Goal: Communication & Community: Ask a question

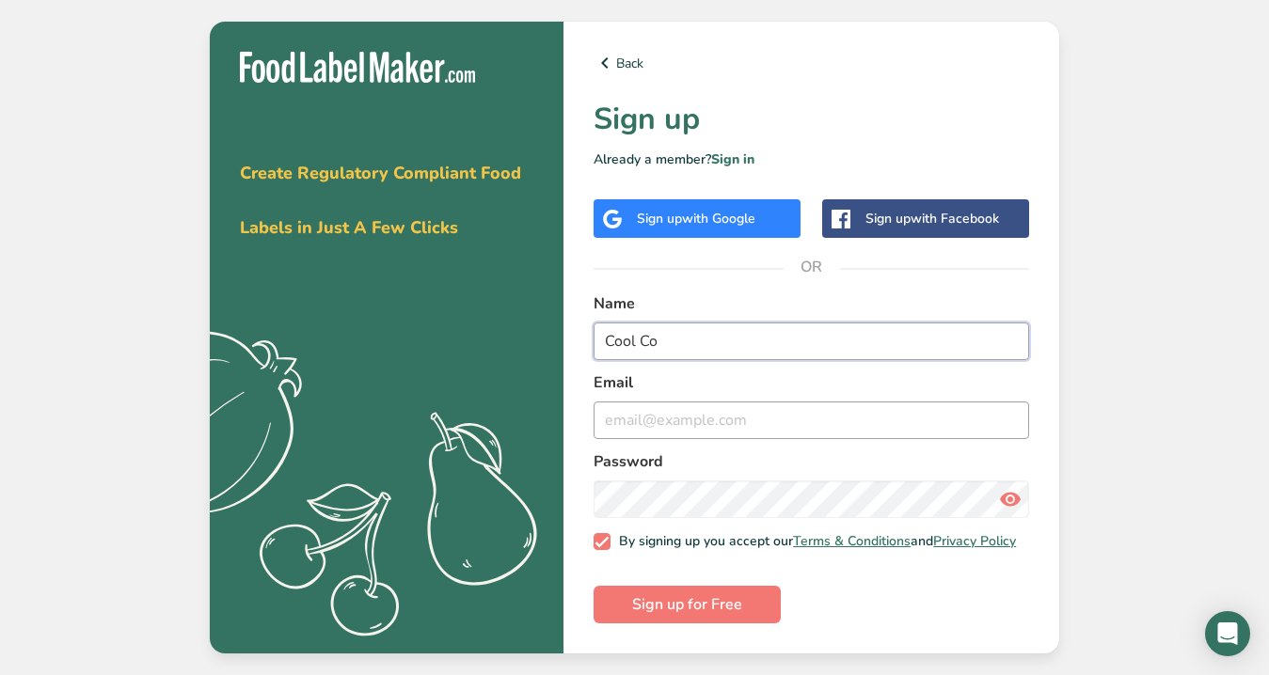
type input "Cool Co"
type input "coolcopr@outlook.com"
click at [710, 604] on span "Sign up for Free" at bounding box center [687, 604] width 110 height 23
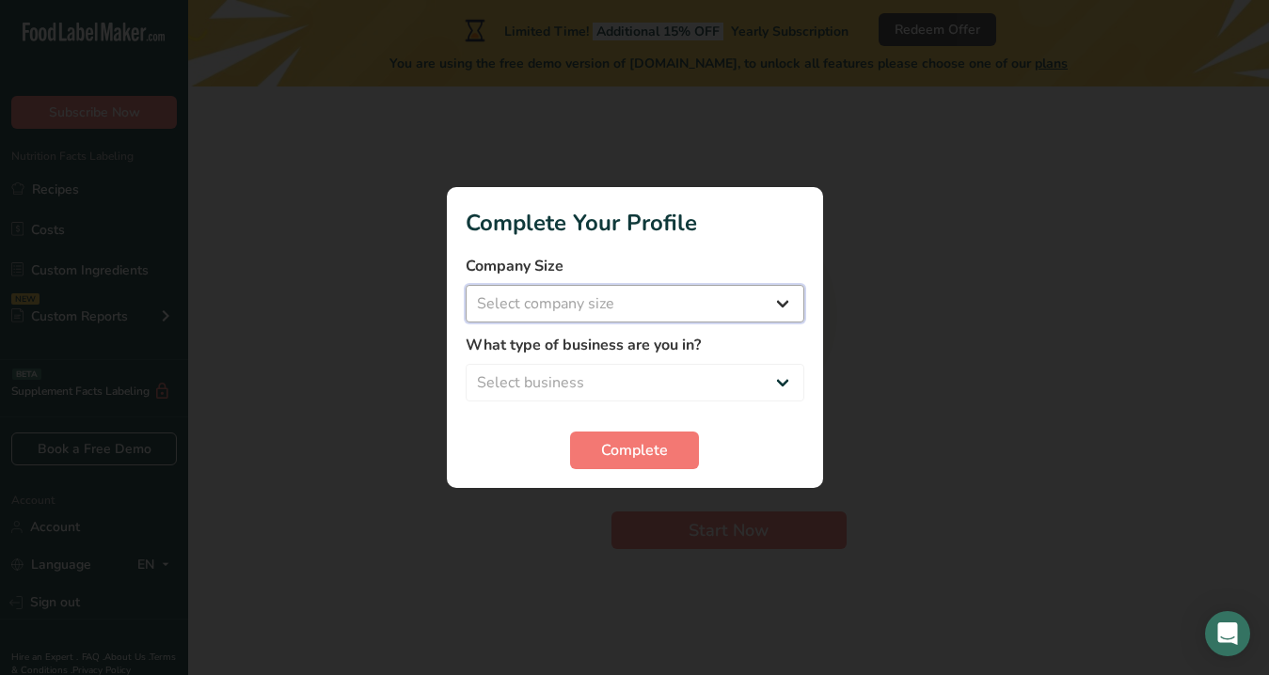
select select "1"
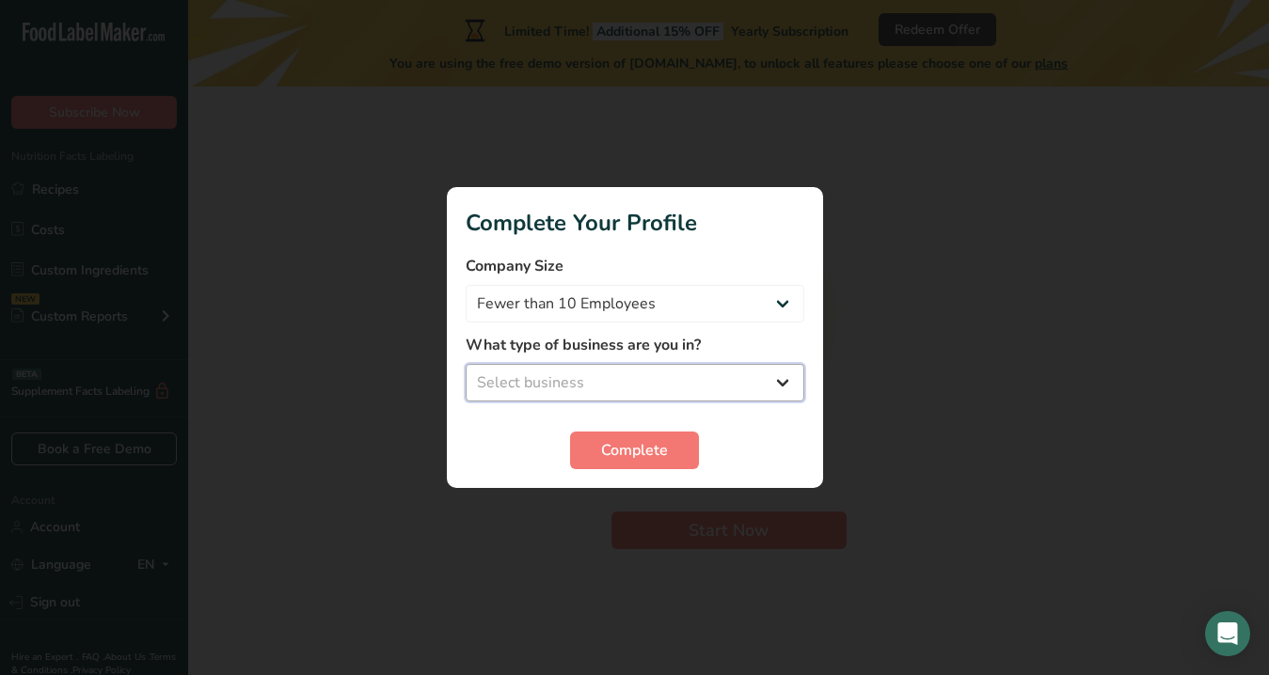
select select "8"
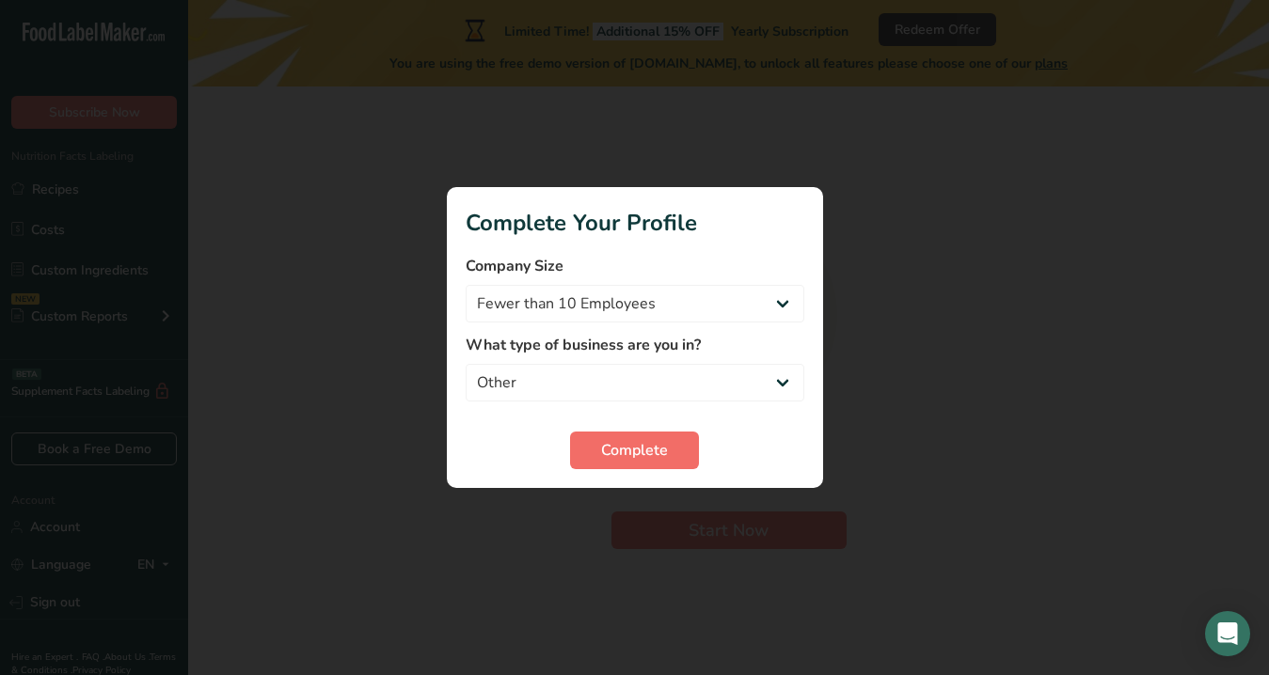
click at [617, 461] on span "Complete" at bounding box center [634, 450] width 67 height 23
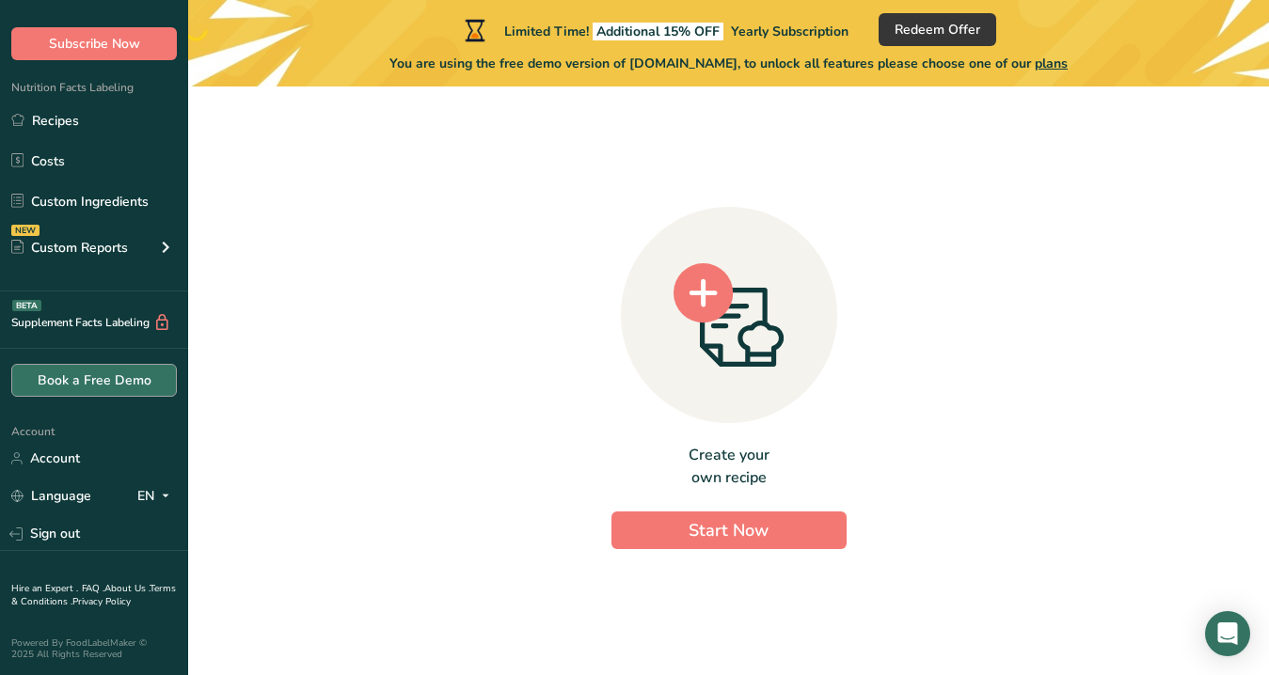
scroll to position [69, 0]
click at [54, 589] on link "Hire an Expert ." at bounding box center [44, 588] width 67 height 13
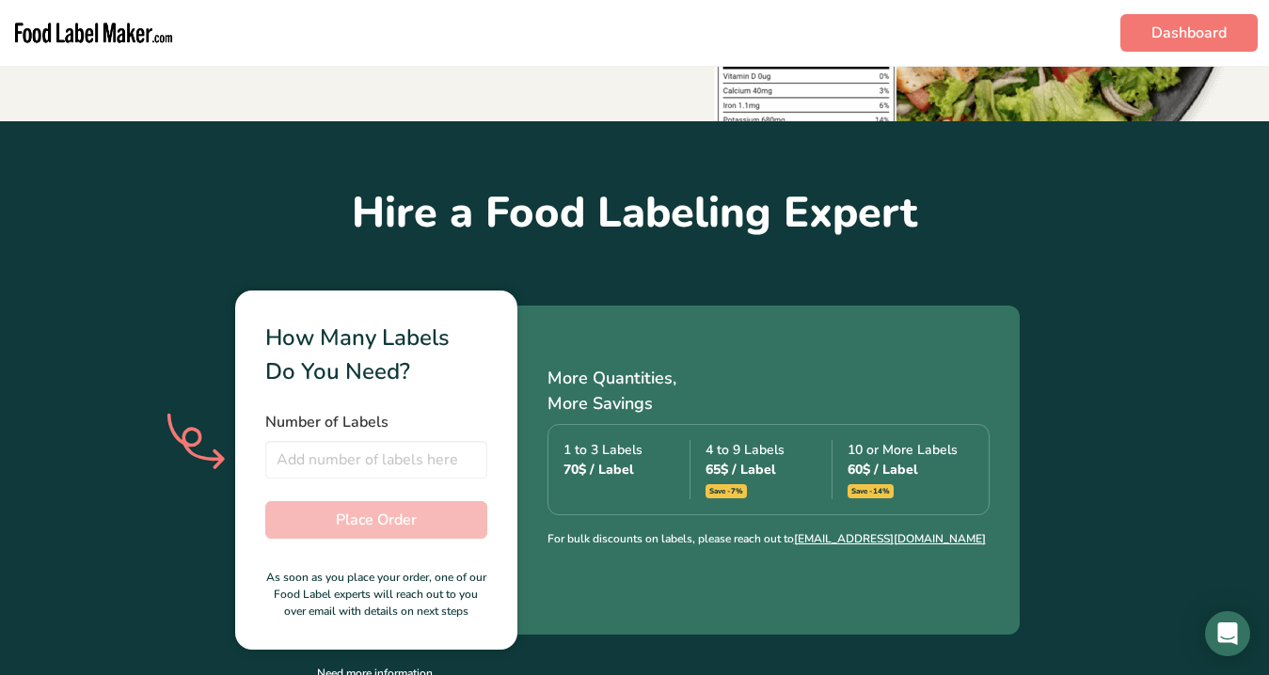
scroll to position [376, 0]
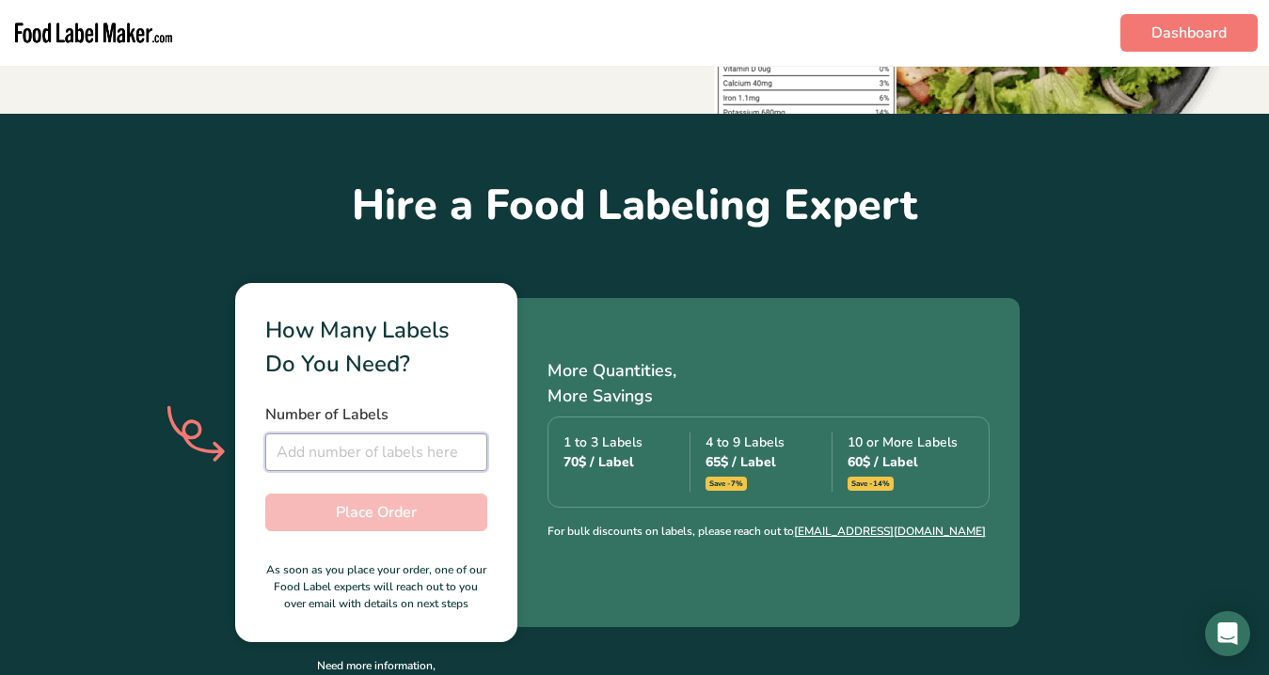
click at [321, 457] on input "number" at bounding box center [376, 452] width 222 height 38
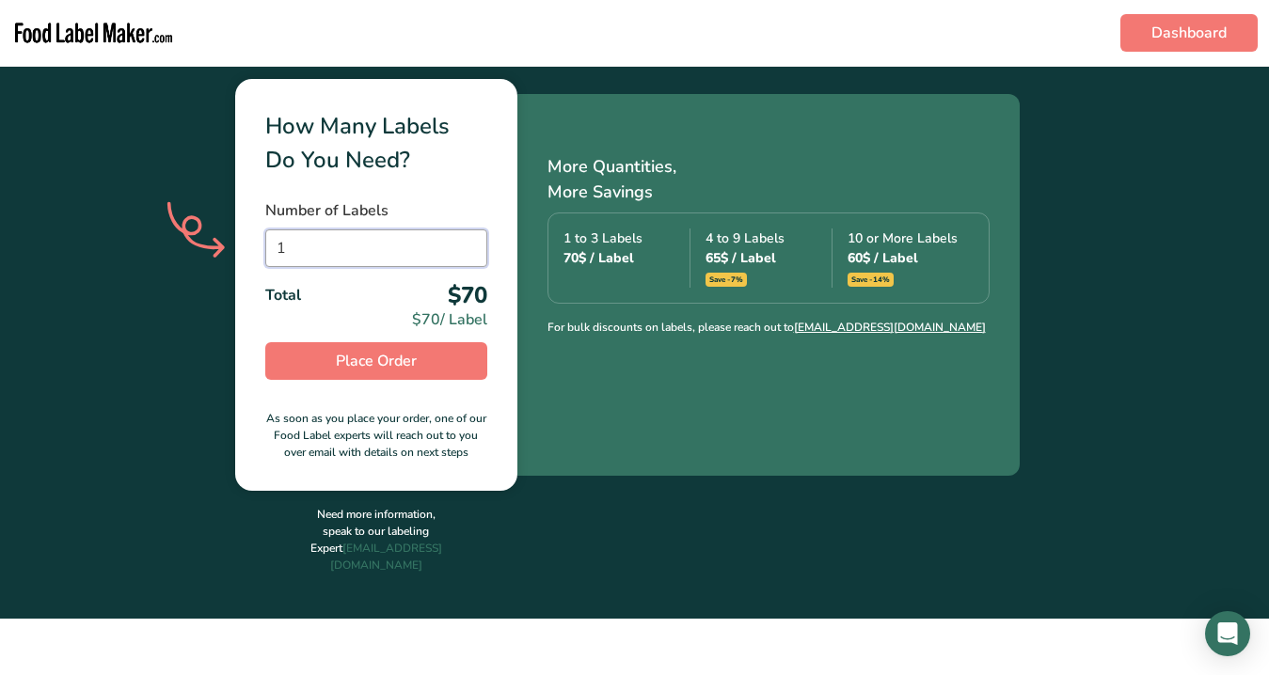
scroll to position [580, 0]
type input "1"
click at [360, 368] on span "Place Order" at bounding box center [376, 361] width 81 height 23
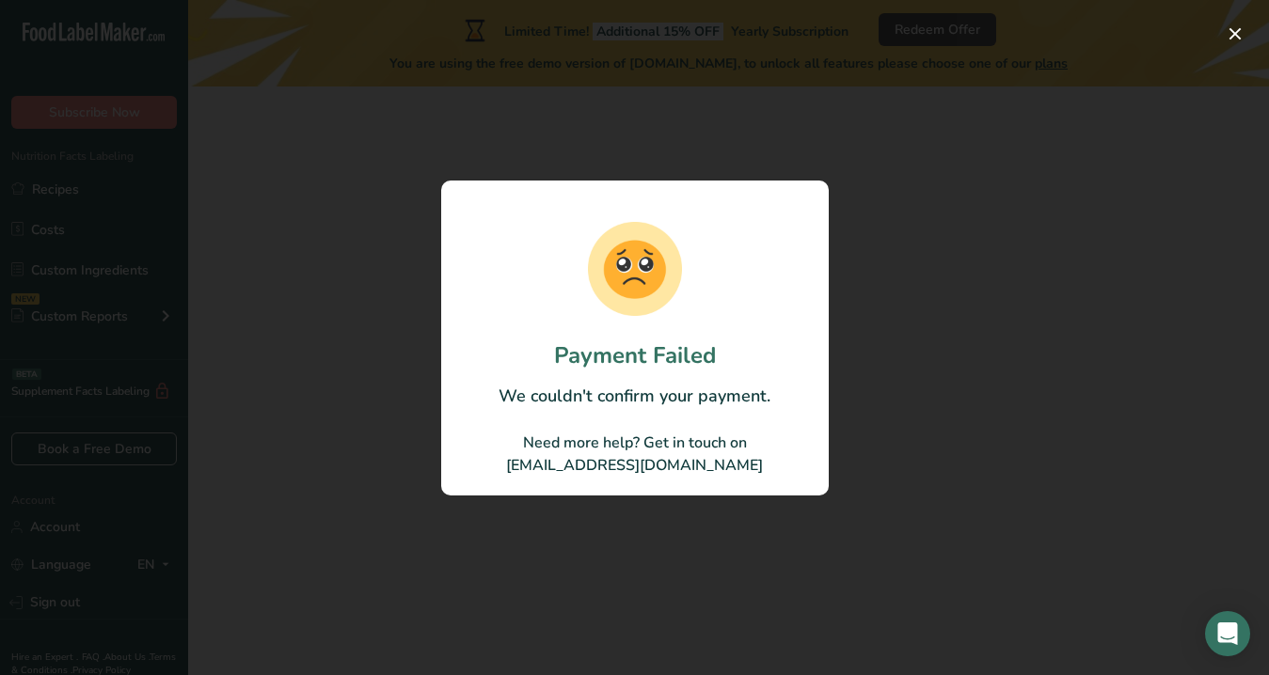
click at [851, 330] on div at bounding box center [634, 337] width 1269 height 675
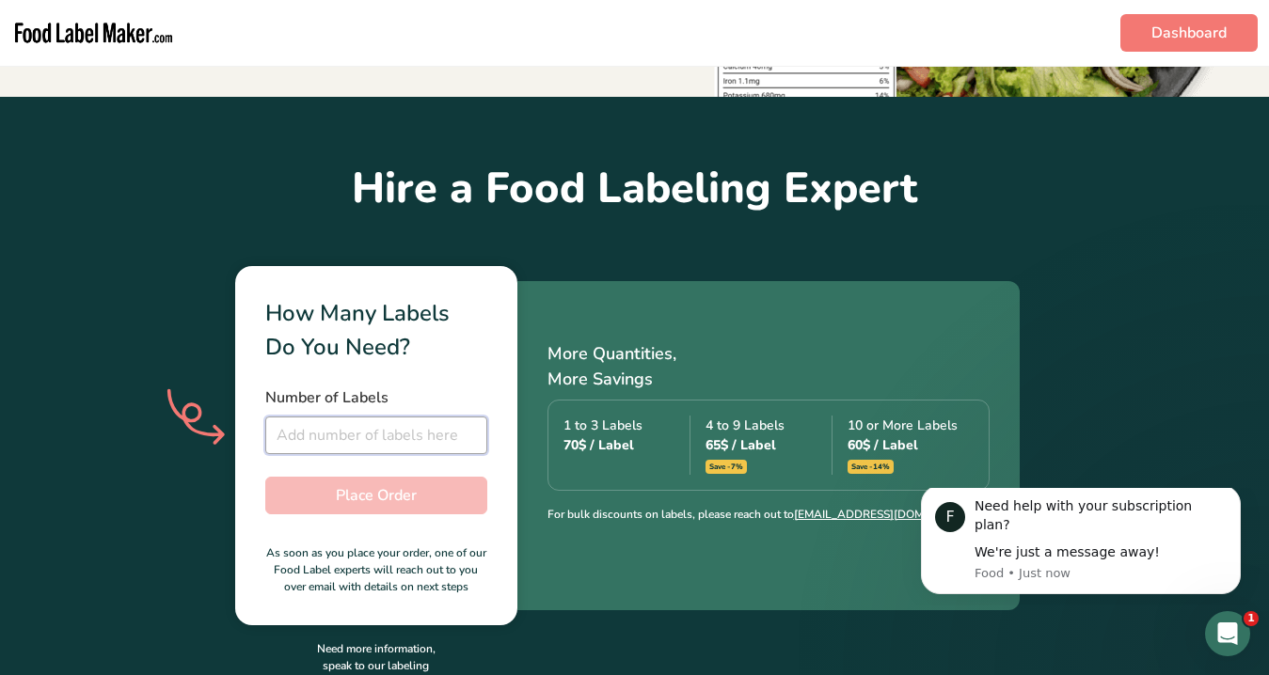
click at [384, 433] on input "number" at bounding box center [376, 436] width 222 height 38
click at [1219, 648] on div "Open Intercom Messenger" at bounding box center [1224, 631] width 62 height 62
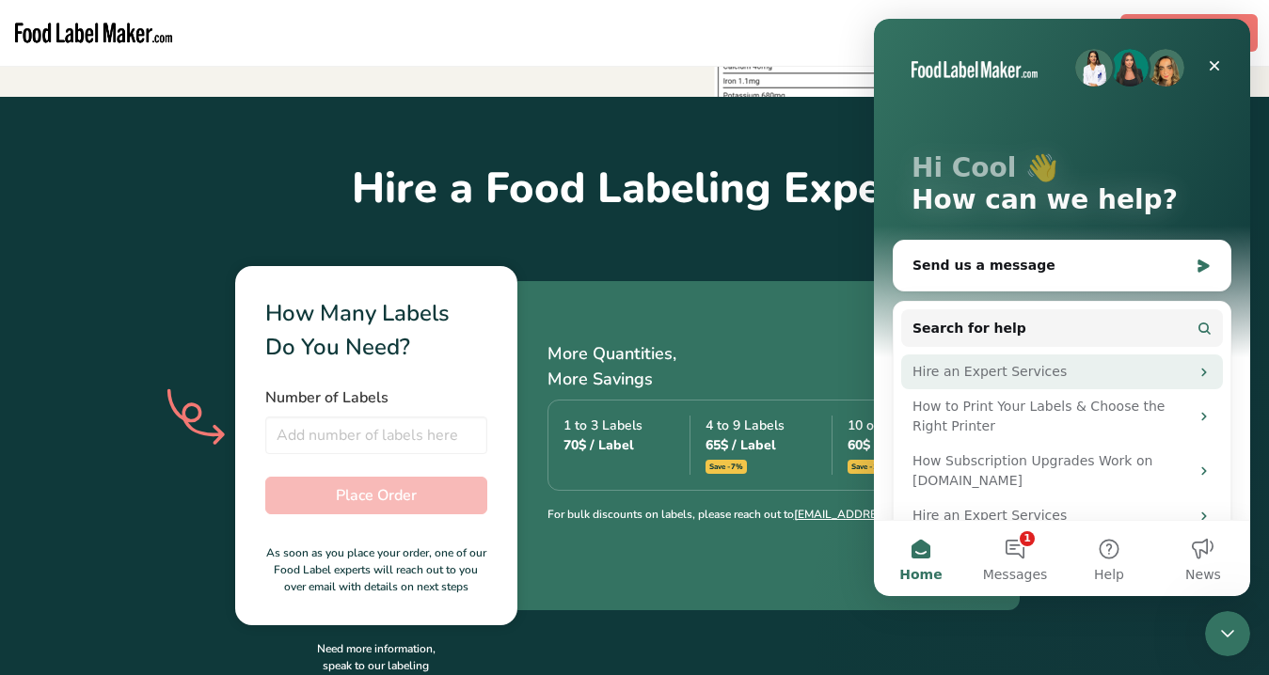
click at [1049, 379] on div "Hire an Expert Services" at bounding box center [1050, 372] width 276 height 20
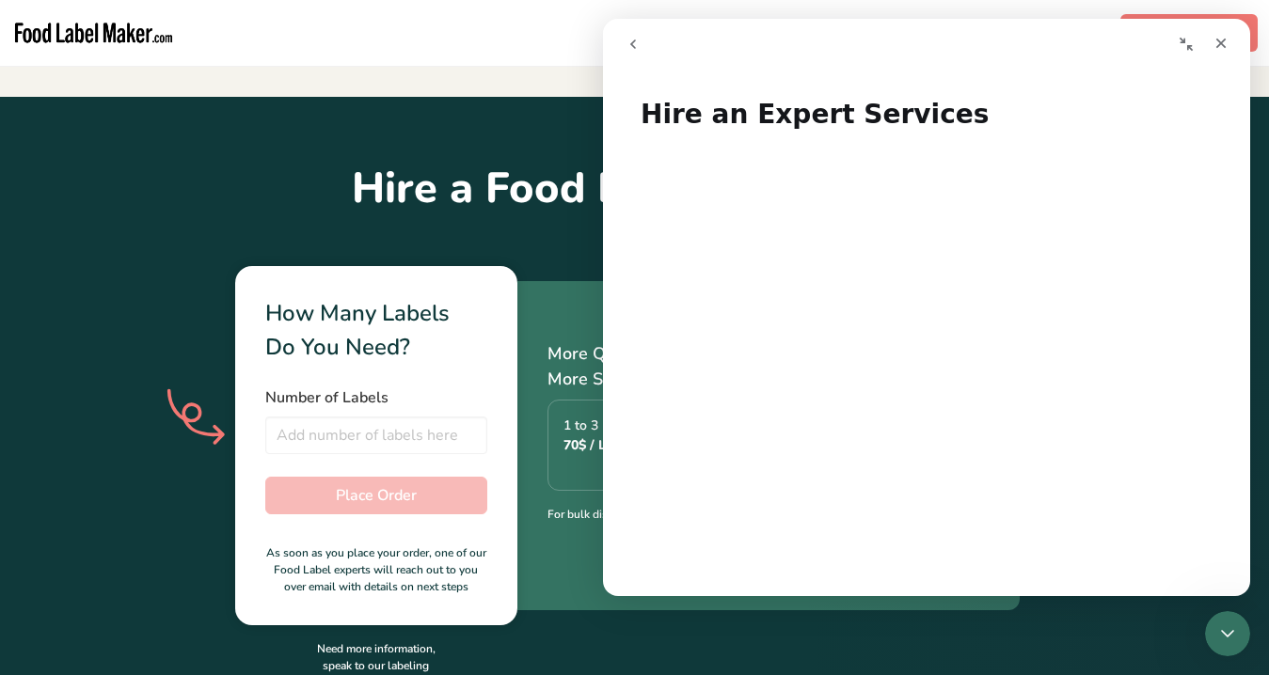
click at [637, 39] on icon "go back" at bounding box center [632, 44] width 15 height 15
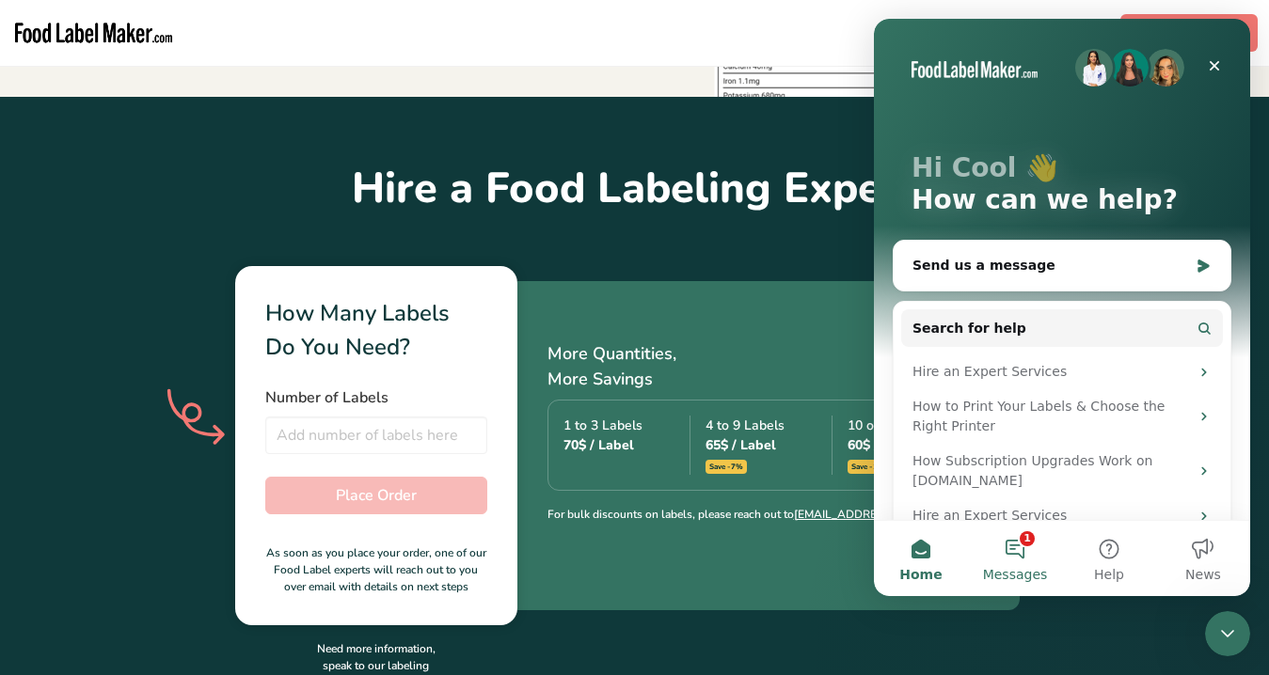
click at [1032, 558] on button "1 Messages" at bounding box center [1015, 558] width 94 height 75
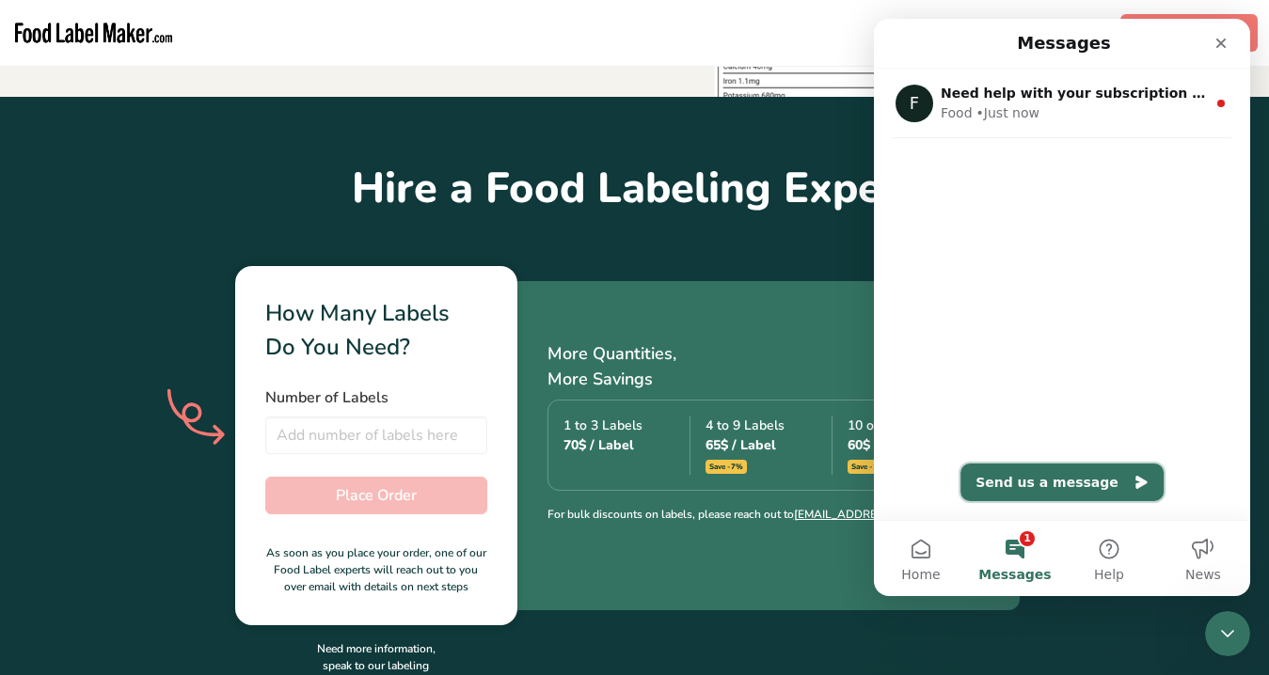
click at [1048, 478] on button "Send us a message" at bounding box center [1061, 483] width 203 height 38
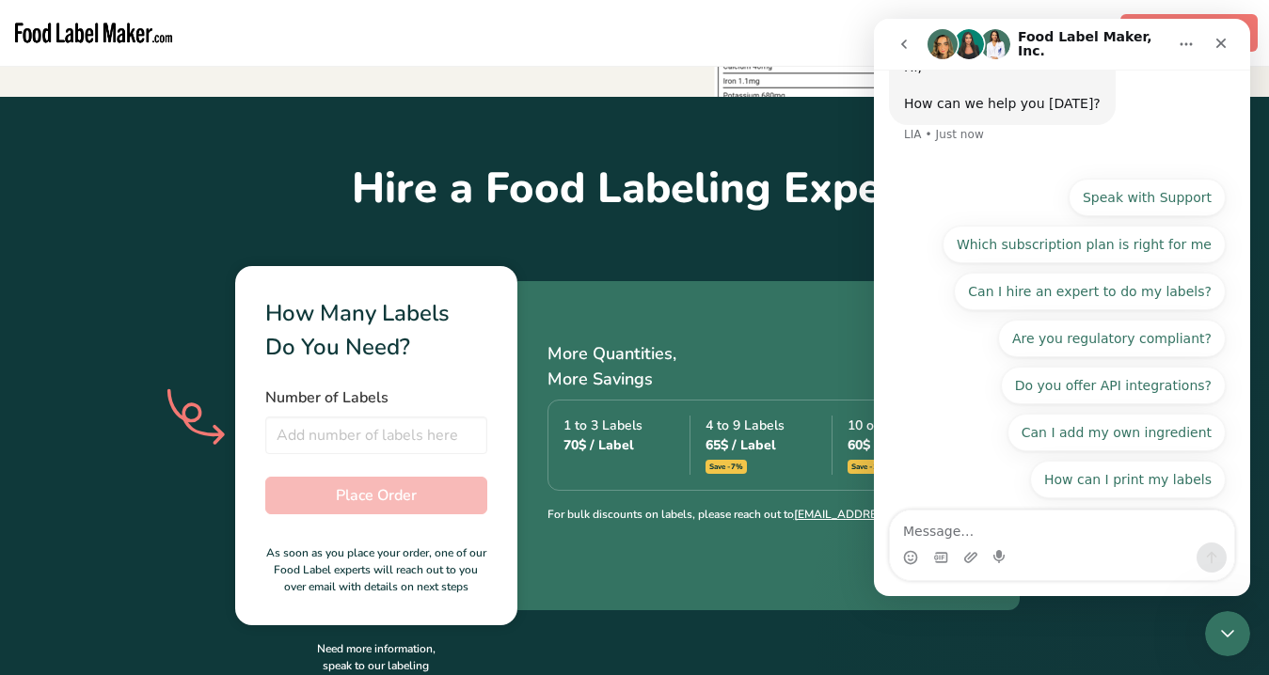
scroll to position [79, 0]
click at [955, 533] on textarea "Message…" at bounding box center [1062, 527] width 344 height 32
click at [763, 222] on section "Hire a Food Labeling Expert How Many Labels Do You Need? Number of Labels Total…" at bounding box center [634, 425] width 1269 height 656
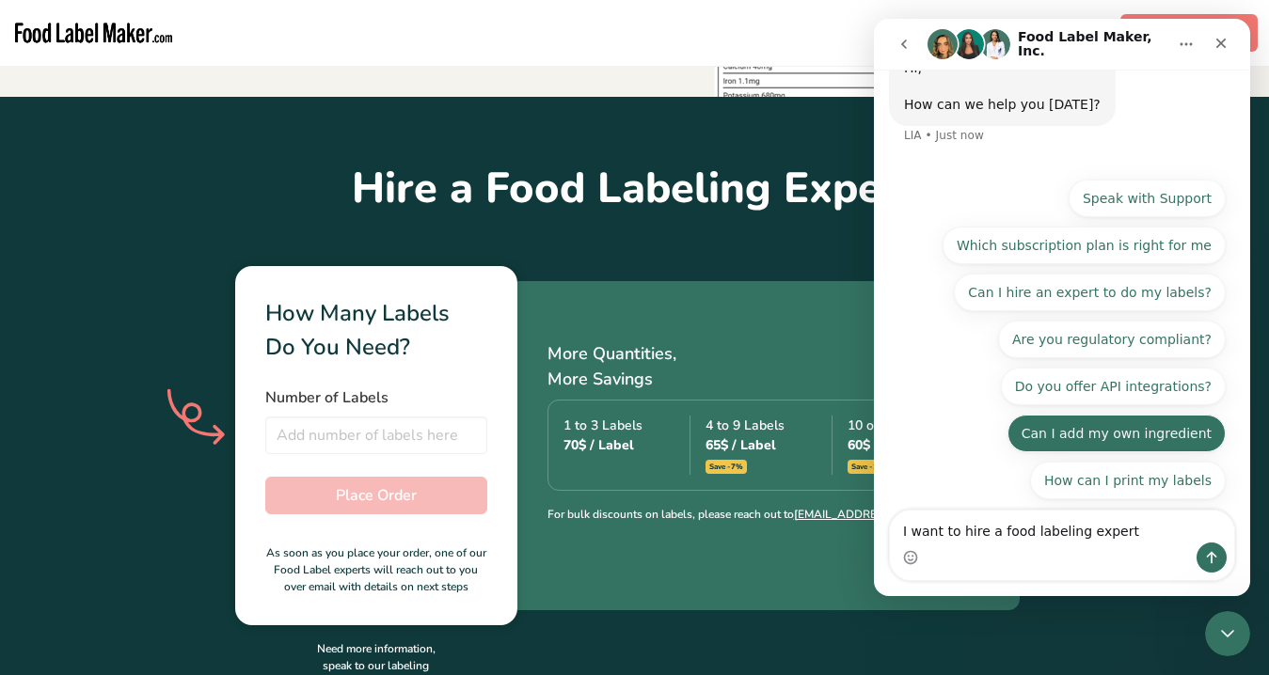
scroll to position [0, 0]
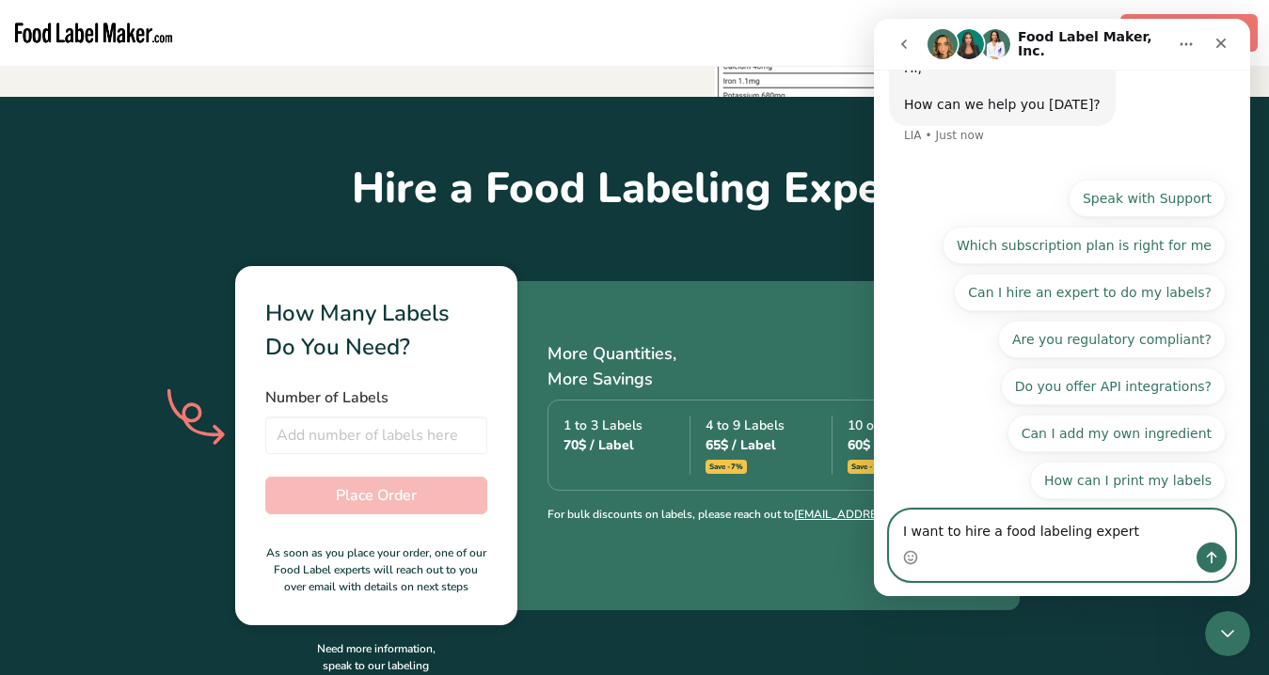
click at [1138, 527] on textarea "I want to hire a food labeling expert" at bounding box center [1062, 527] width 344 height 32
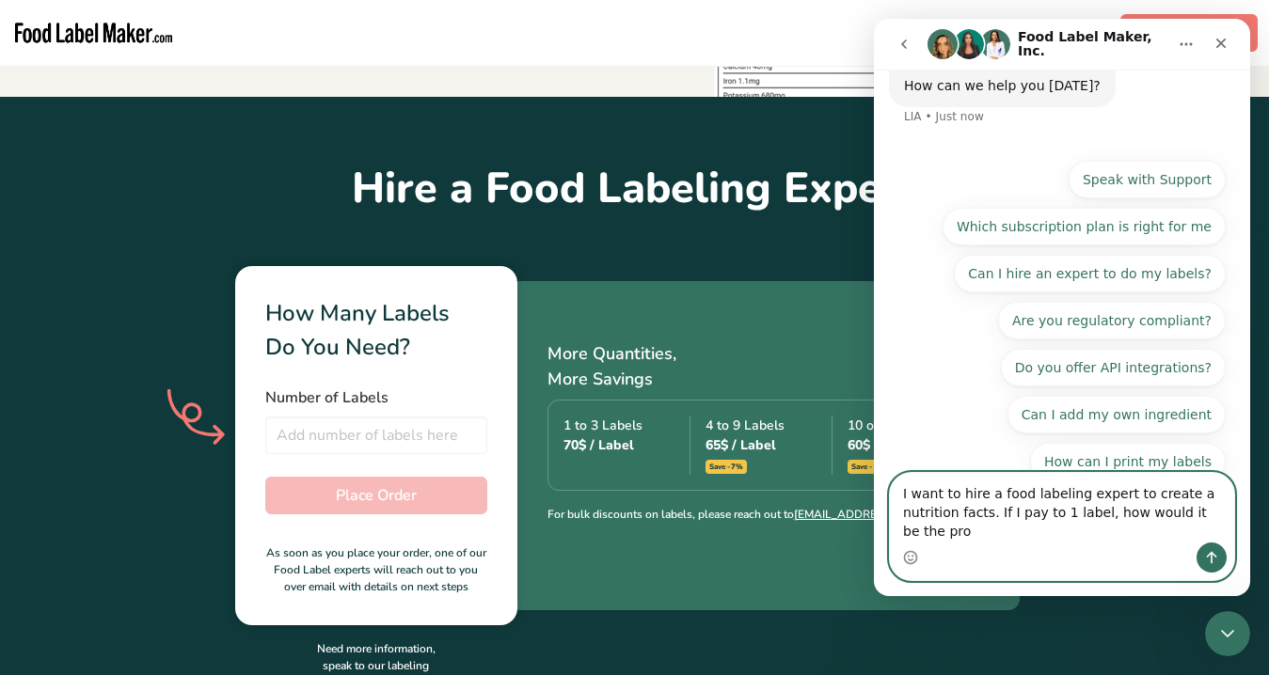
scroll to position [117, 0]
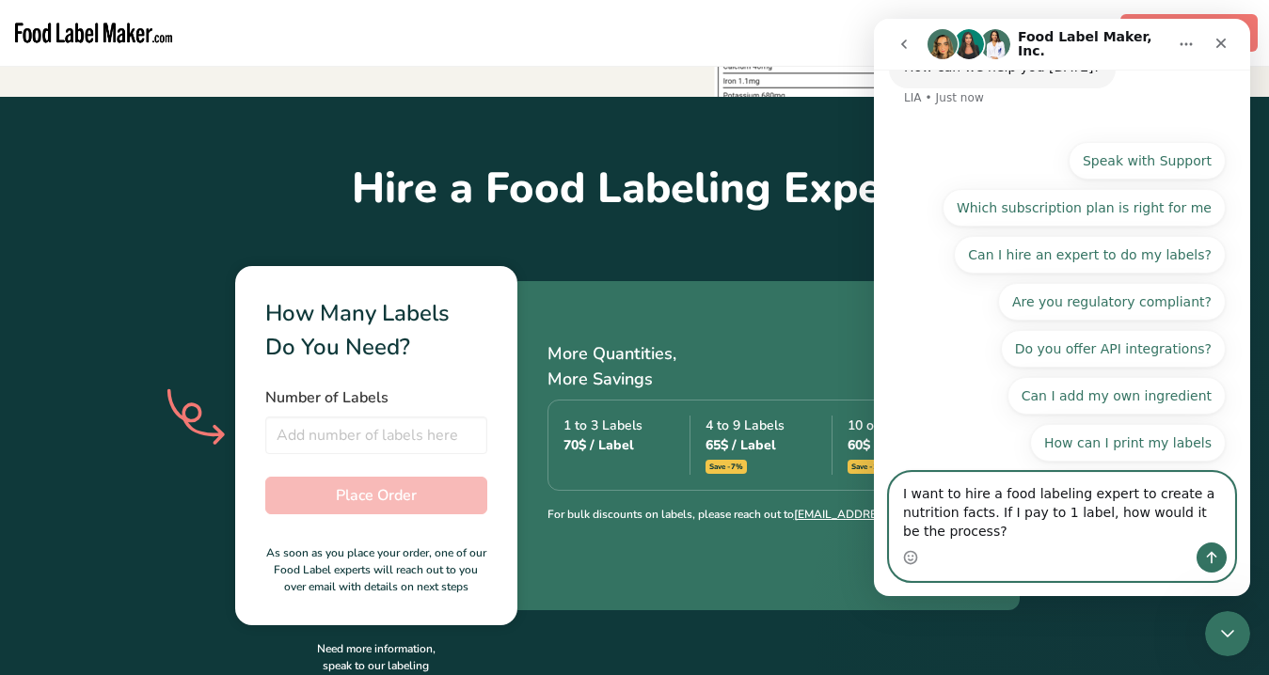
type textarea "I want to hire a food labeling expert to create a nutrition facts. If I pay to …"
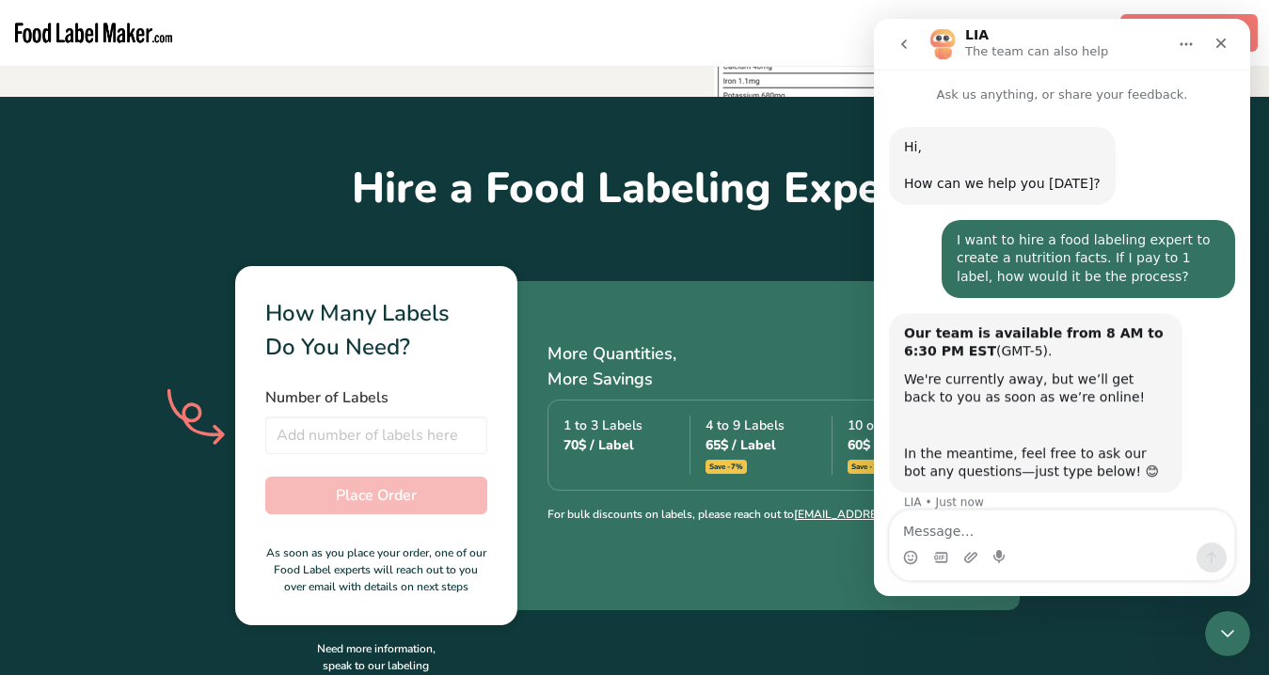
scroll to position [14, 0]
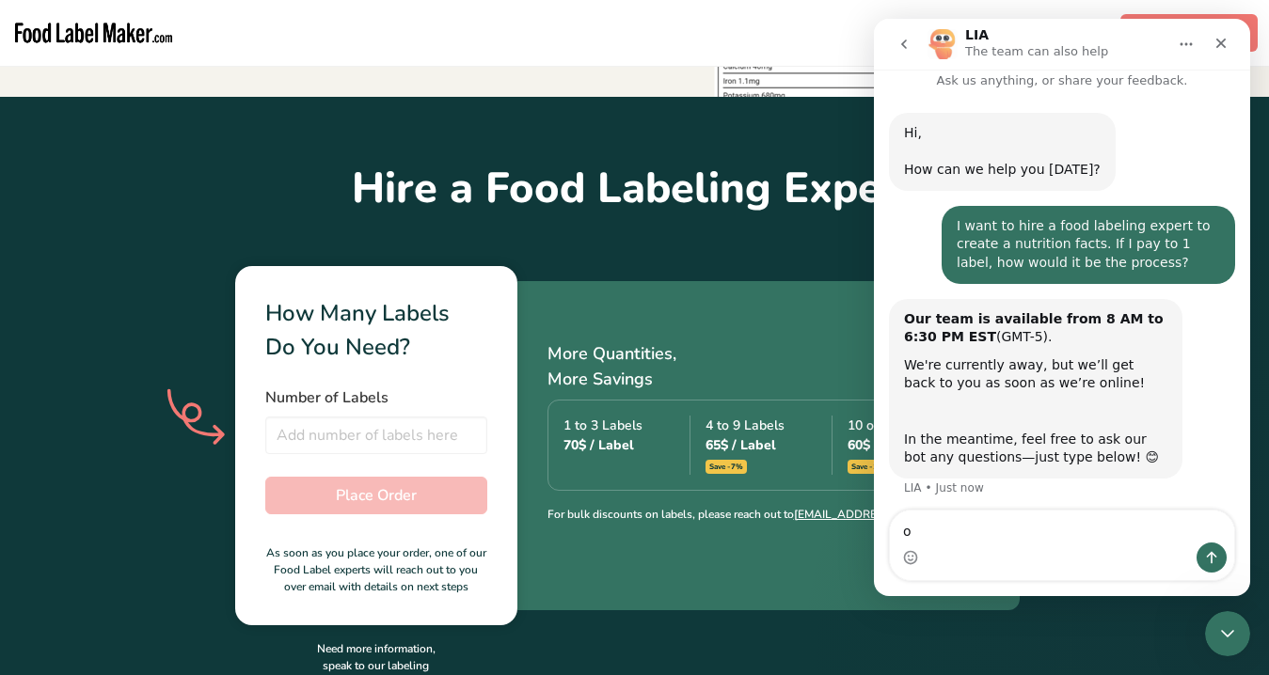
type textarea "ok"
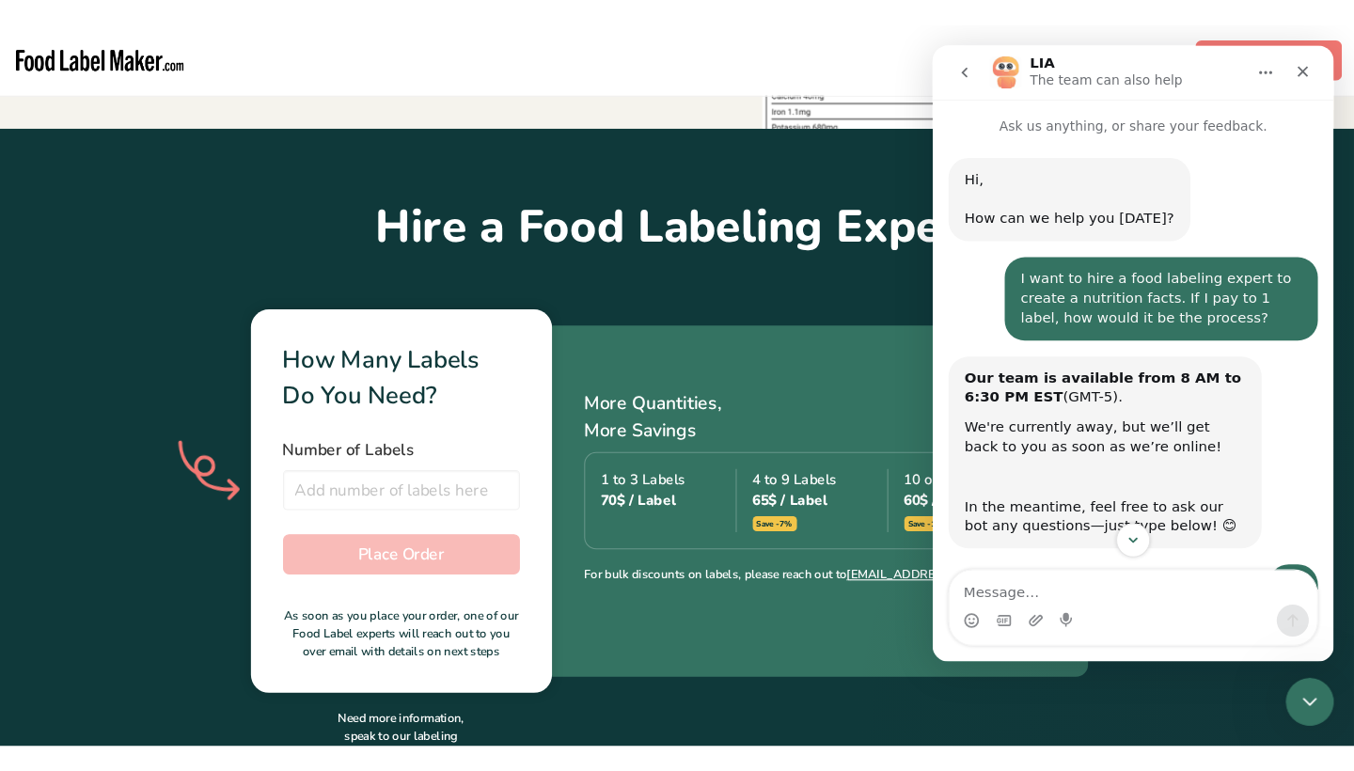
scroll to position [0, 0]
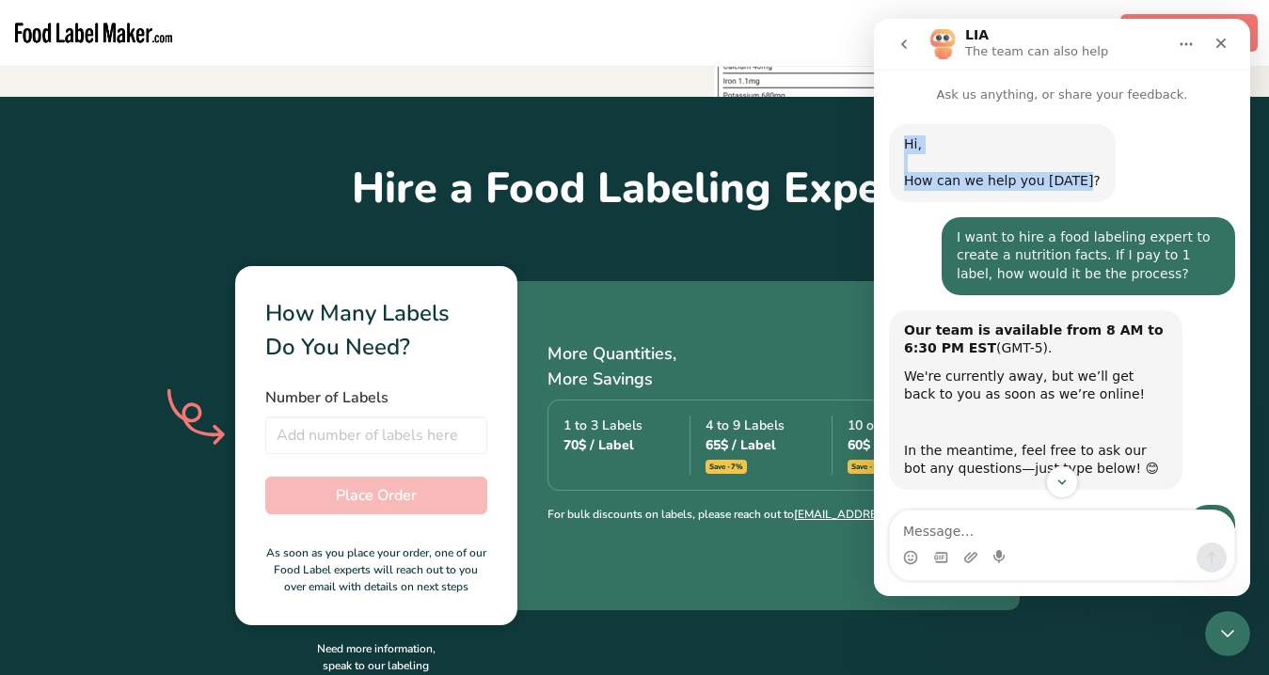
drag, startPoint x: 904, startPoint y: 144, endPoint x: 1083, endPoint y: 192, distance: 185.9
click at [1083, 192] on div "Hi, ​ How can we help you [DATE]? LIA • Just now" at bounding box center [1002, 163] width 227 height 78
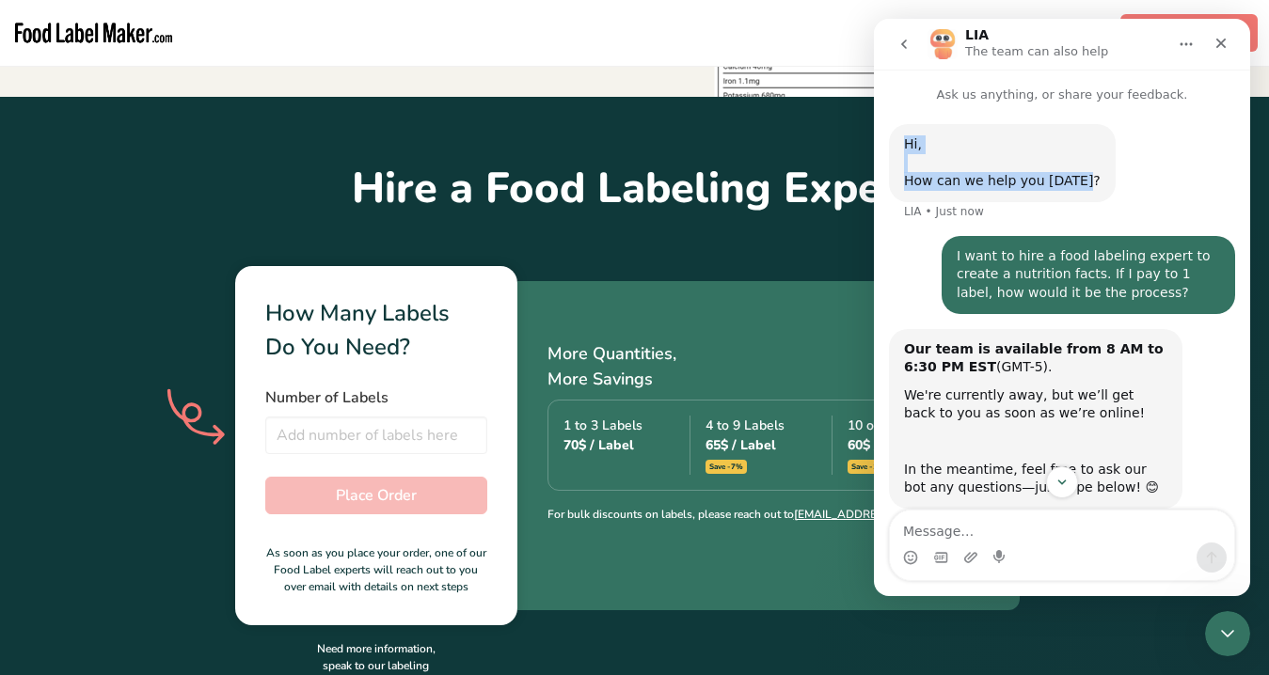
click at [1182, 160] on div "Hi, ​ How can we help you [DATE]? LIA • Just now" at bounding box center [1062, 180] width 346 height 112
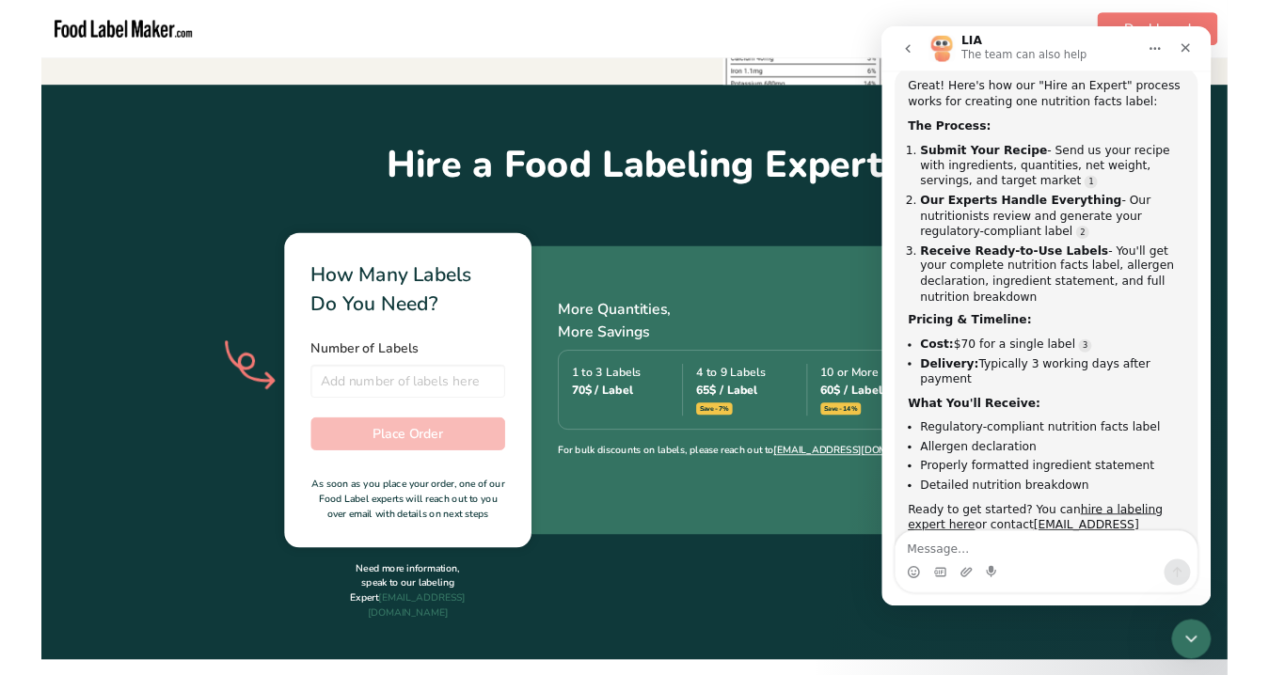
scroll to position [512, 0]
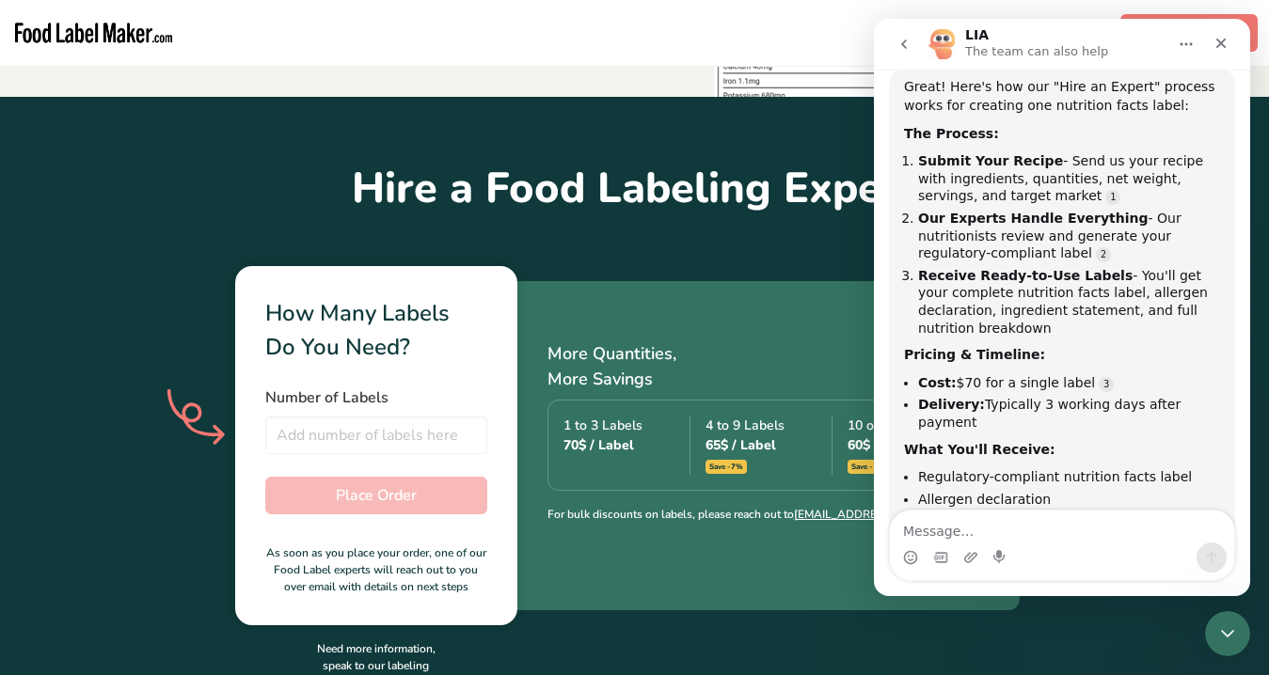
click at [628, 305] on div "More Quantities, More Savings 1 to 3 Labels 70$ / Label 4 to 9 Labels 65$ / Lab…" at bounding box center [768, 445] width 502 height 329
click at [1220, 47] on icon "Close" at bounding box center [1220, 43] width 15 height 15
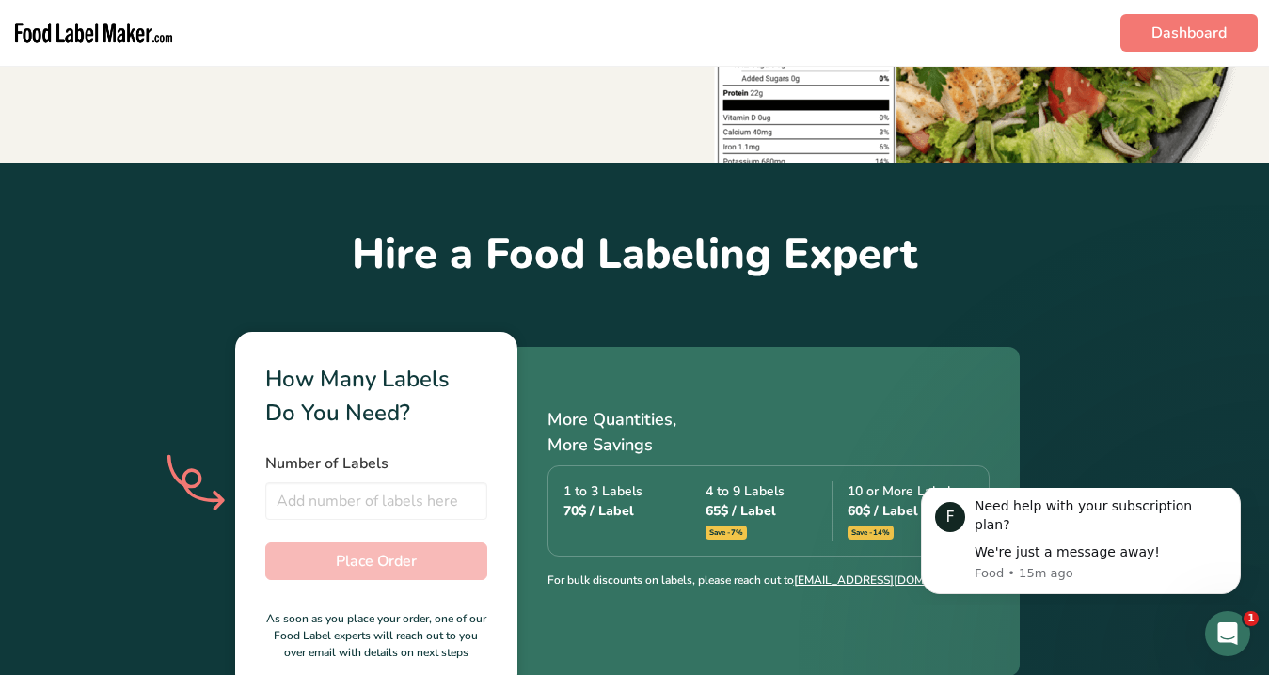
scroll to position [335, 0]
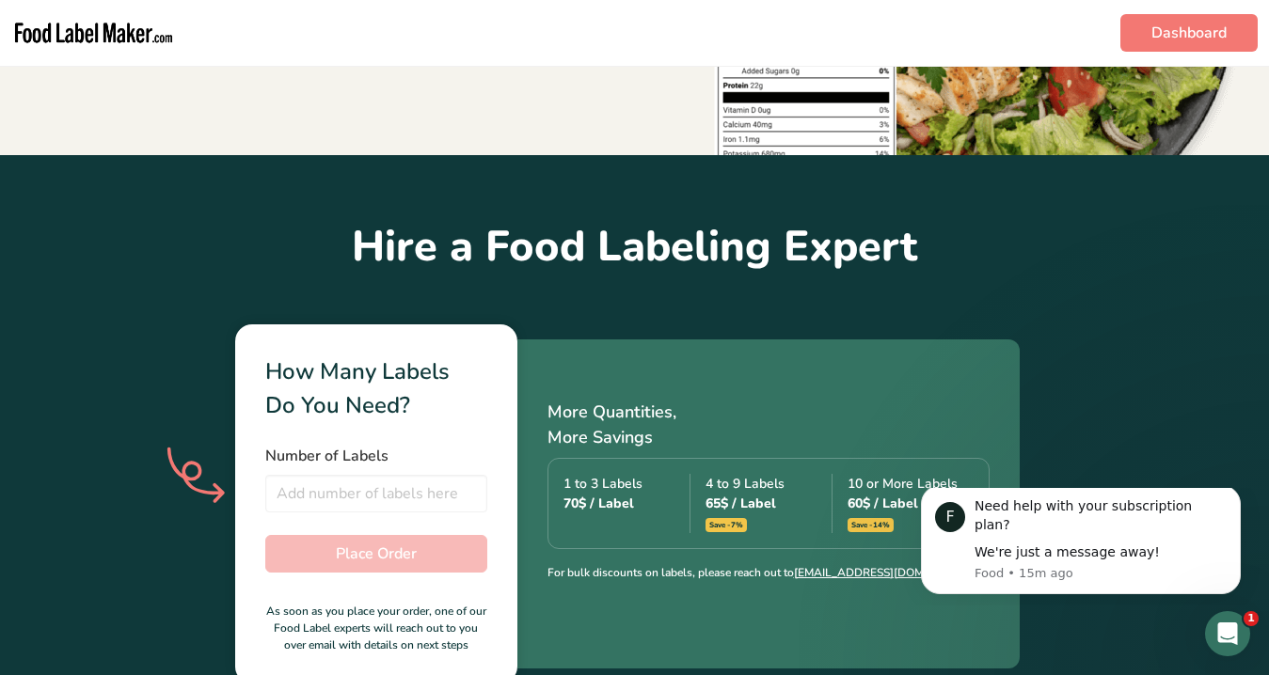
drag, startPoint x: 347, startPoint y: 246, endPoint x: 945, endPoint y: 258, distance: 598.2
click at [945, 258] on h1 "Hire a Food Labeling Expert" at bounding box center [634, 247] width 1269 height 64
copy h1 "Hire a Food Labeling Expert"
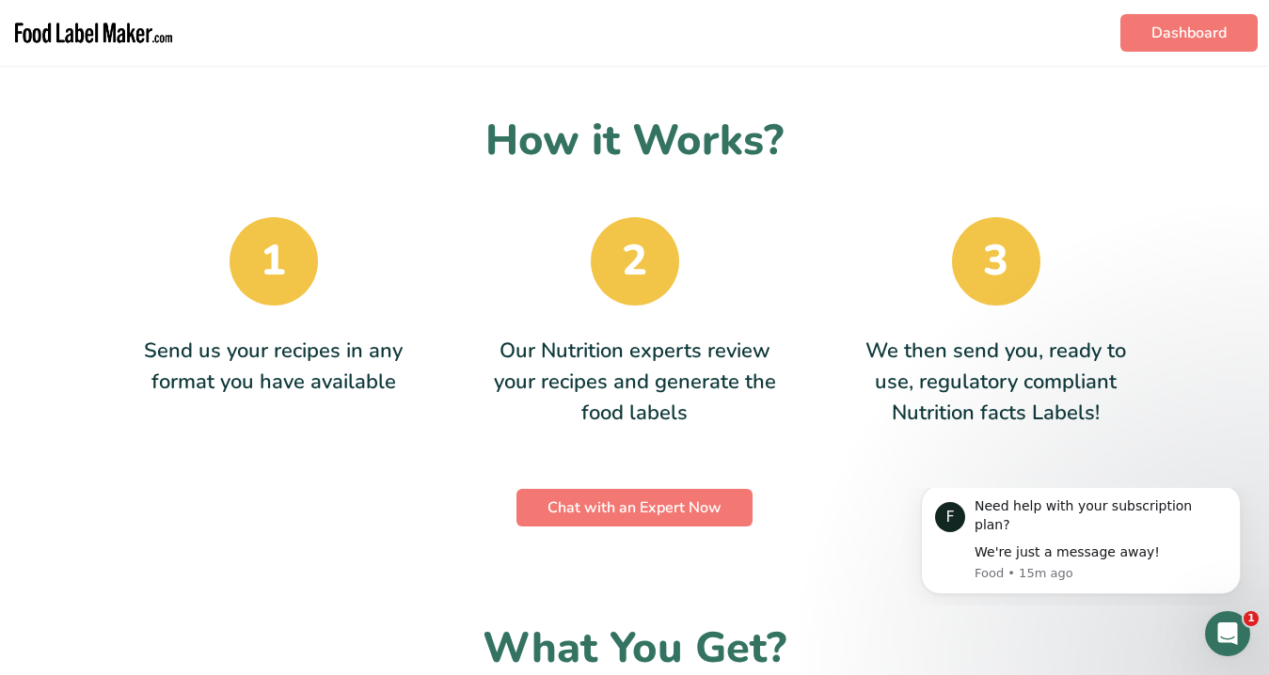
scroll to position [1099, 0]
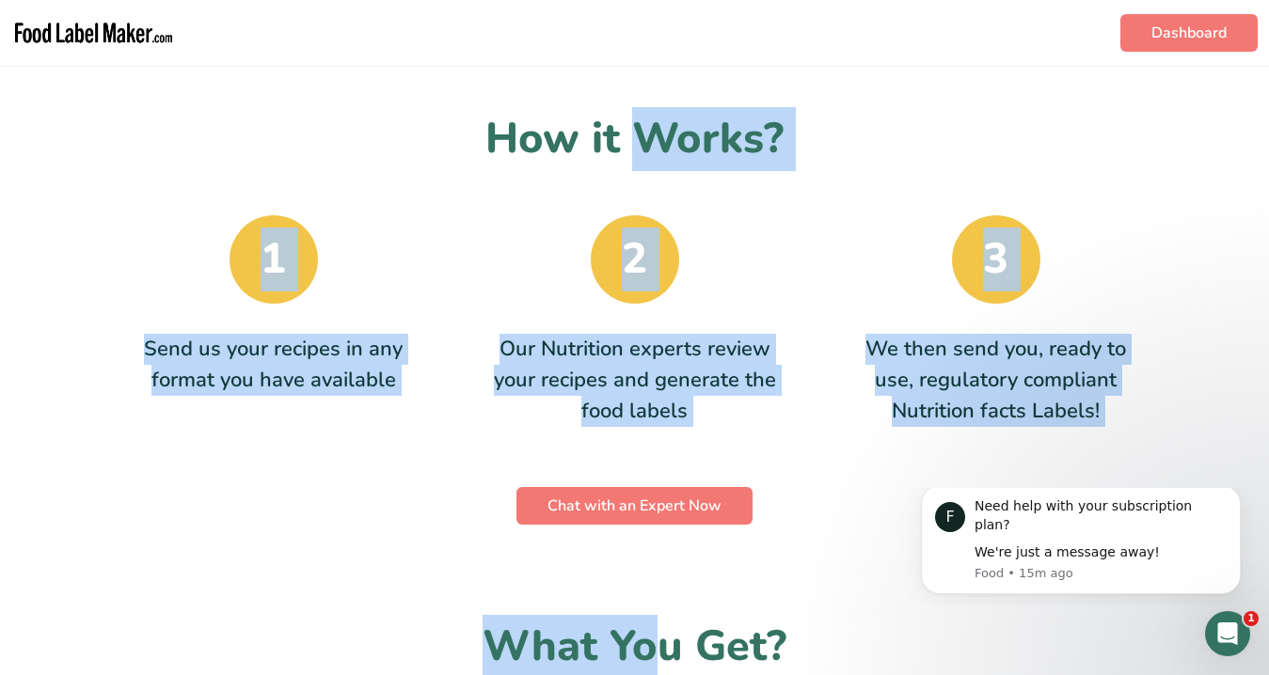
drag, startPoint x: 483, startPoint y: 134, endPoint x: 1103, endPoint y: 427, distance: 685.6
click at [1103, 427] on section "How it Works? 1 Send us your recipes in any format you have available 2 Our Nut…" at bounding box center [634, 286] width 1083 height 479
copy div "How it Works? 1 Send us your recipes in any format you have available 2 Our Nut…"
